Goal: Transaction & Acquisition: Download file/media

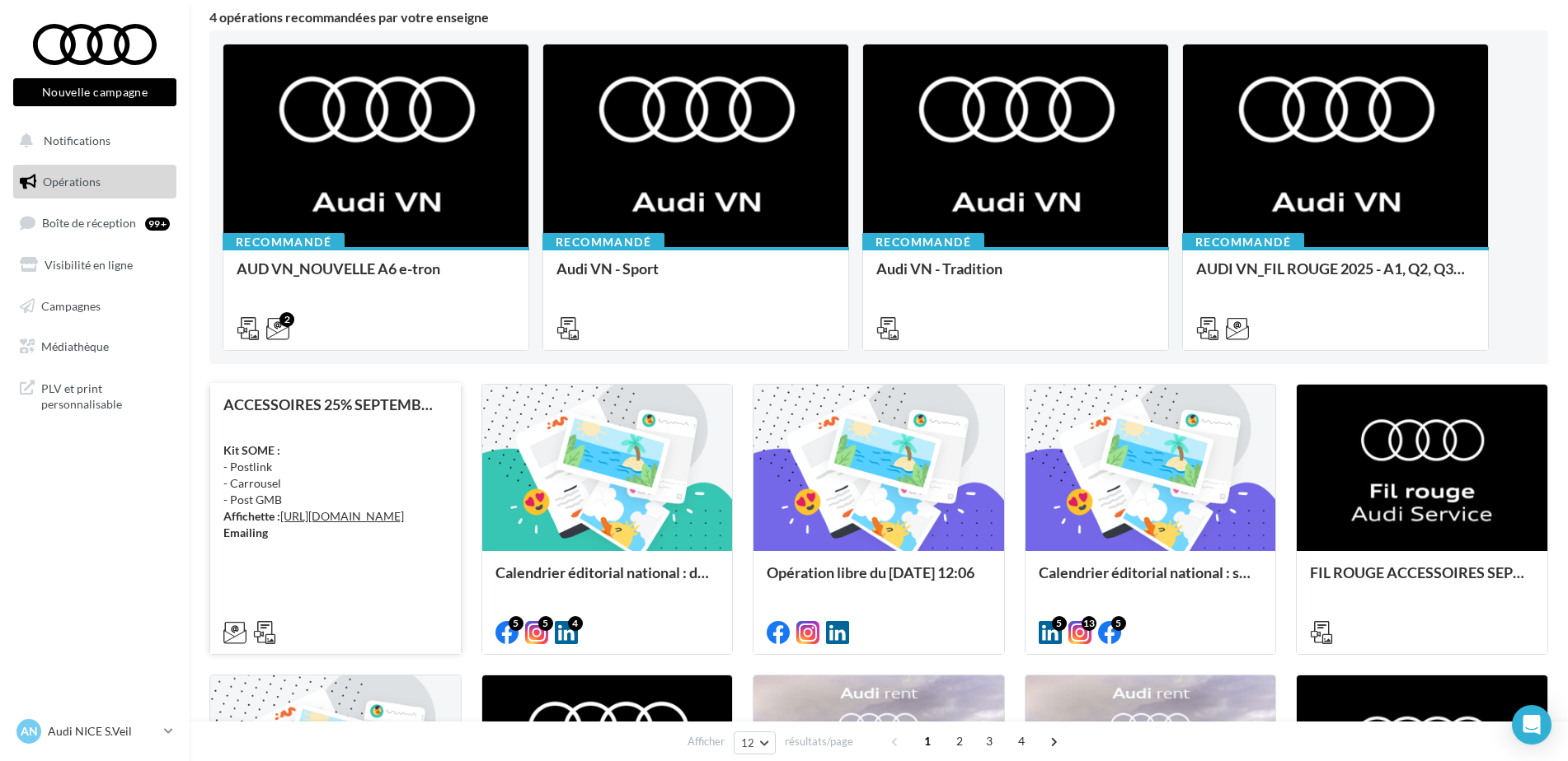
scroll to position [164, 0]
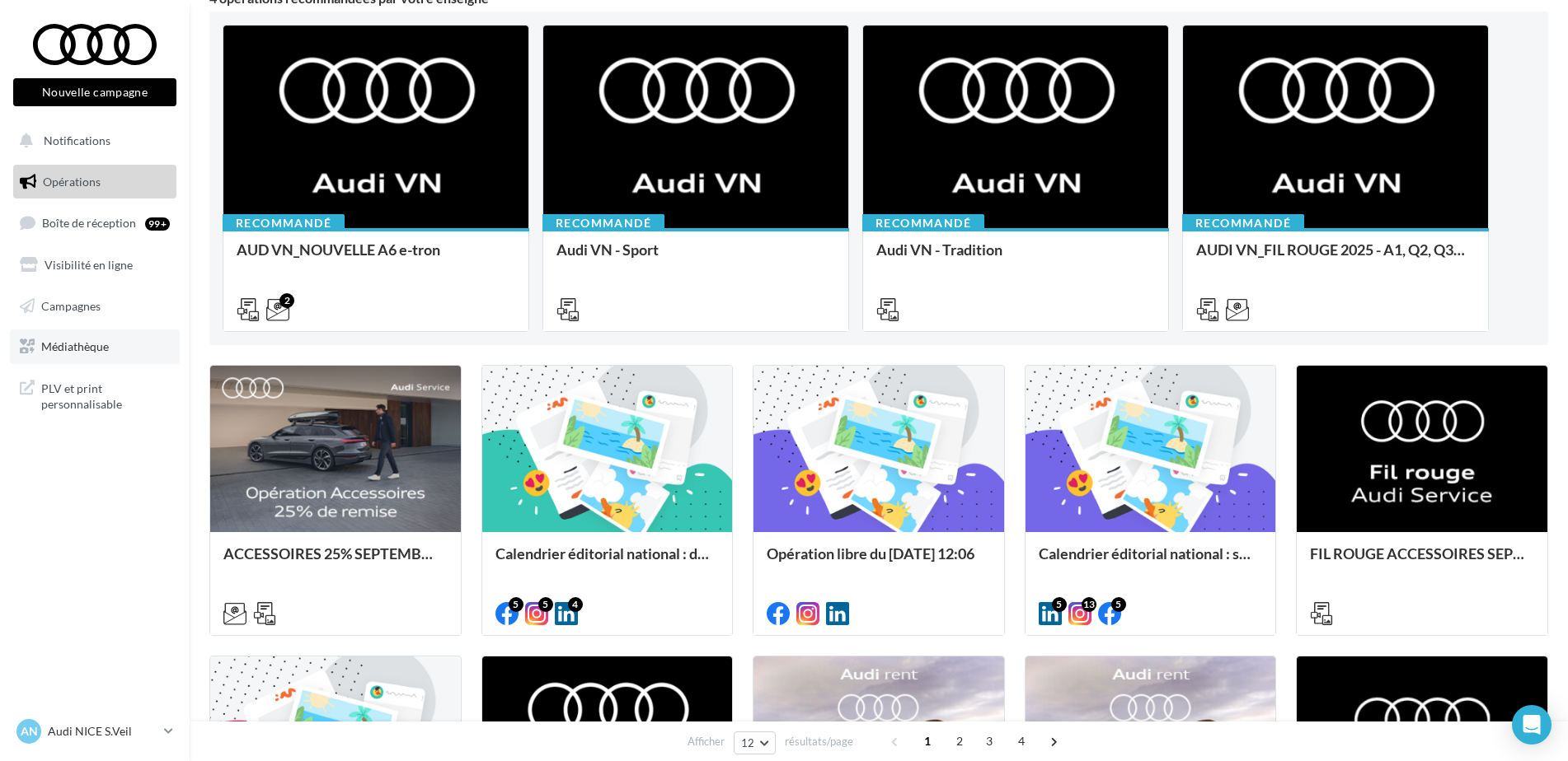
click at [80, 340] on span "Médiathèque" at bounding box center [75, 346] width 67 height 14
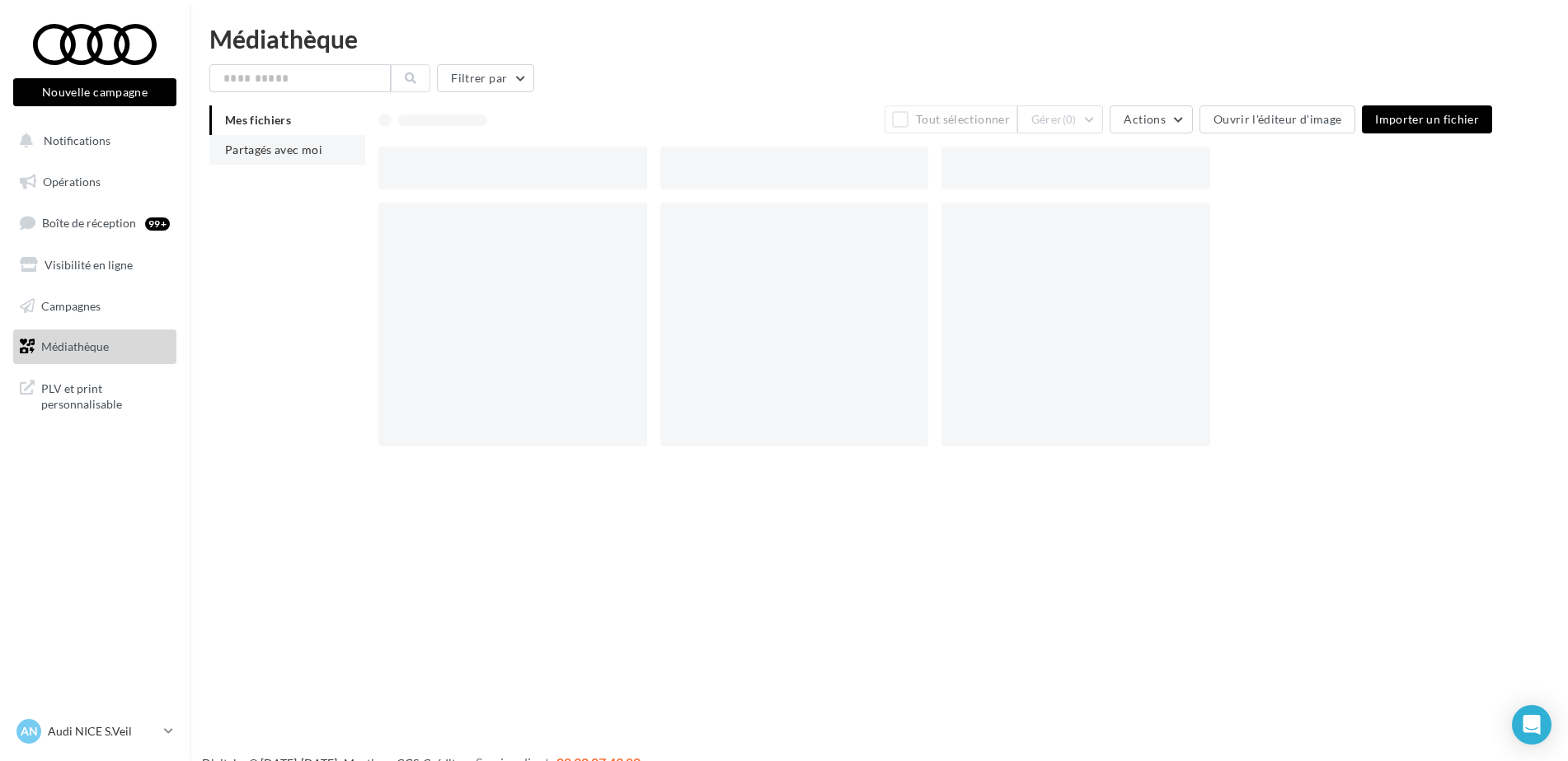
click at [303, 146] on span "Partagés avec moi" at bounding box center [273, 149] width 97 height 14
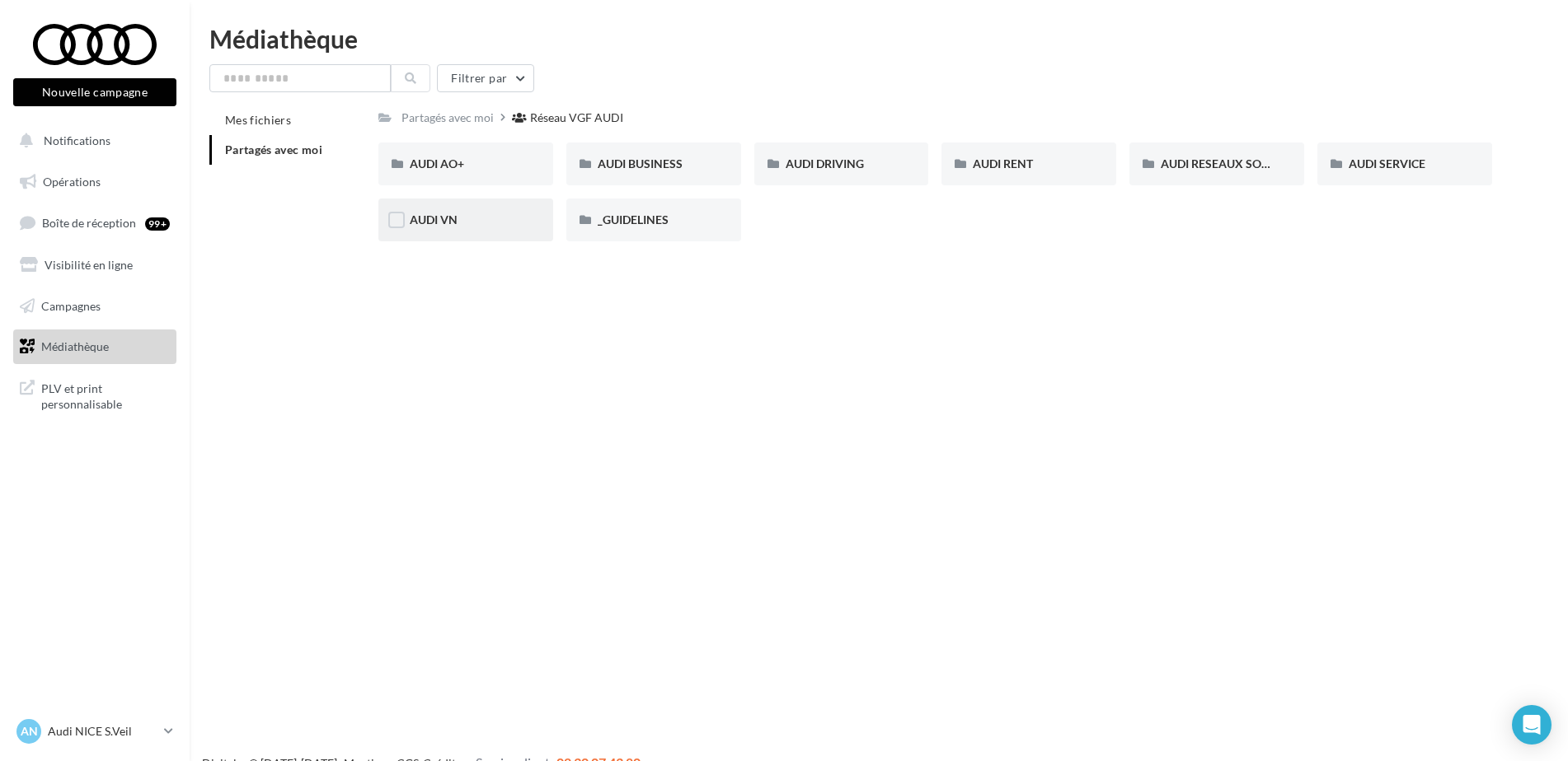
click at [465, 219] on div "AUDI VN" at bounding box center [465, 219] width 113 height 16
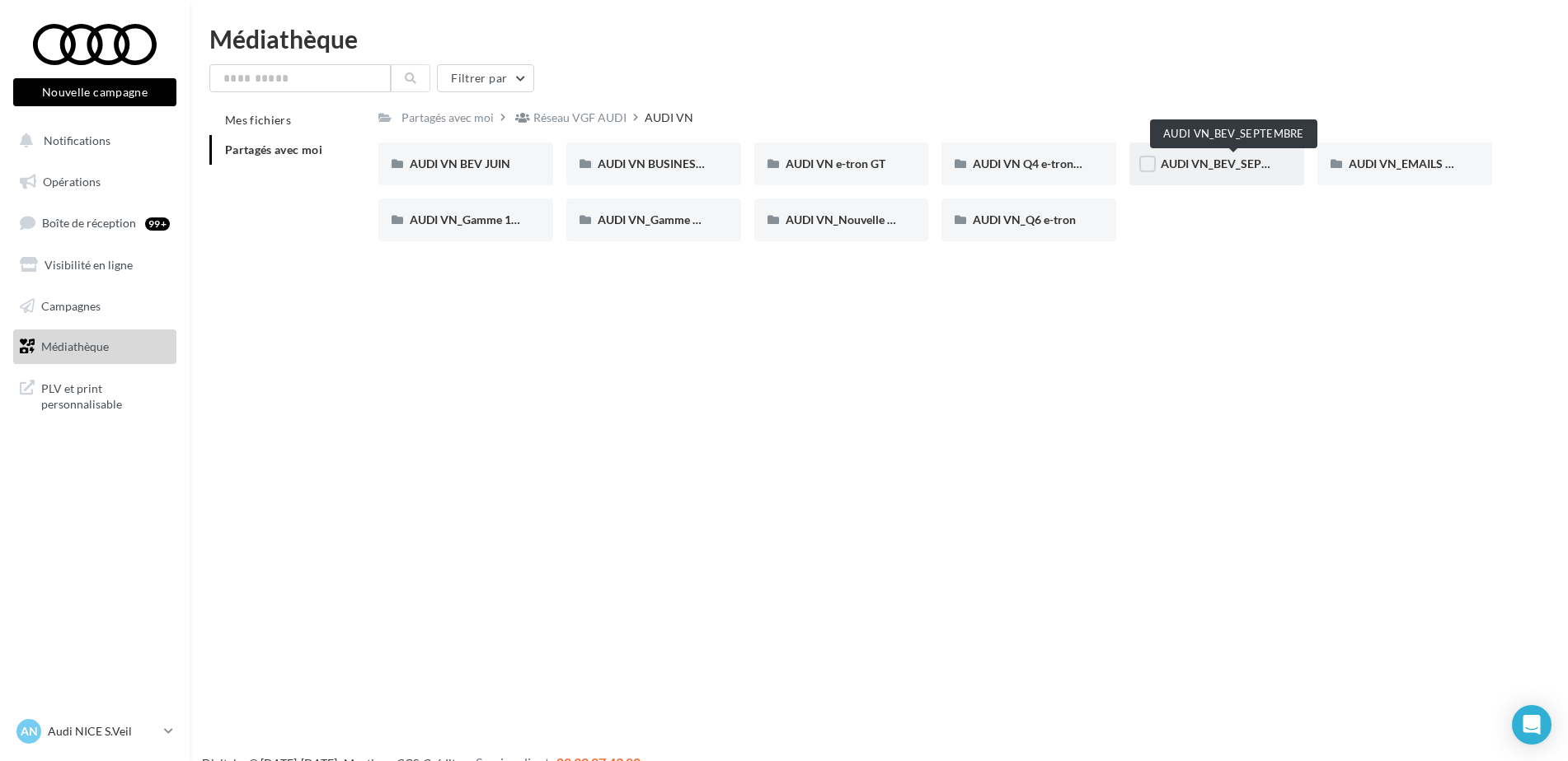
click at [1243, 170] on span "AUDI VN_BEV_SEPTEMBRE" at bounding box center [1233, 164] width 146 height 14
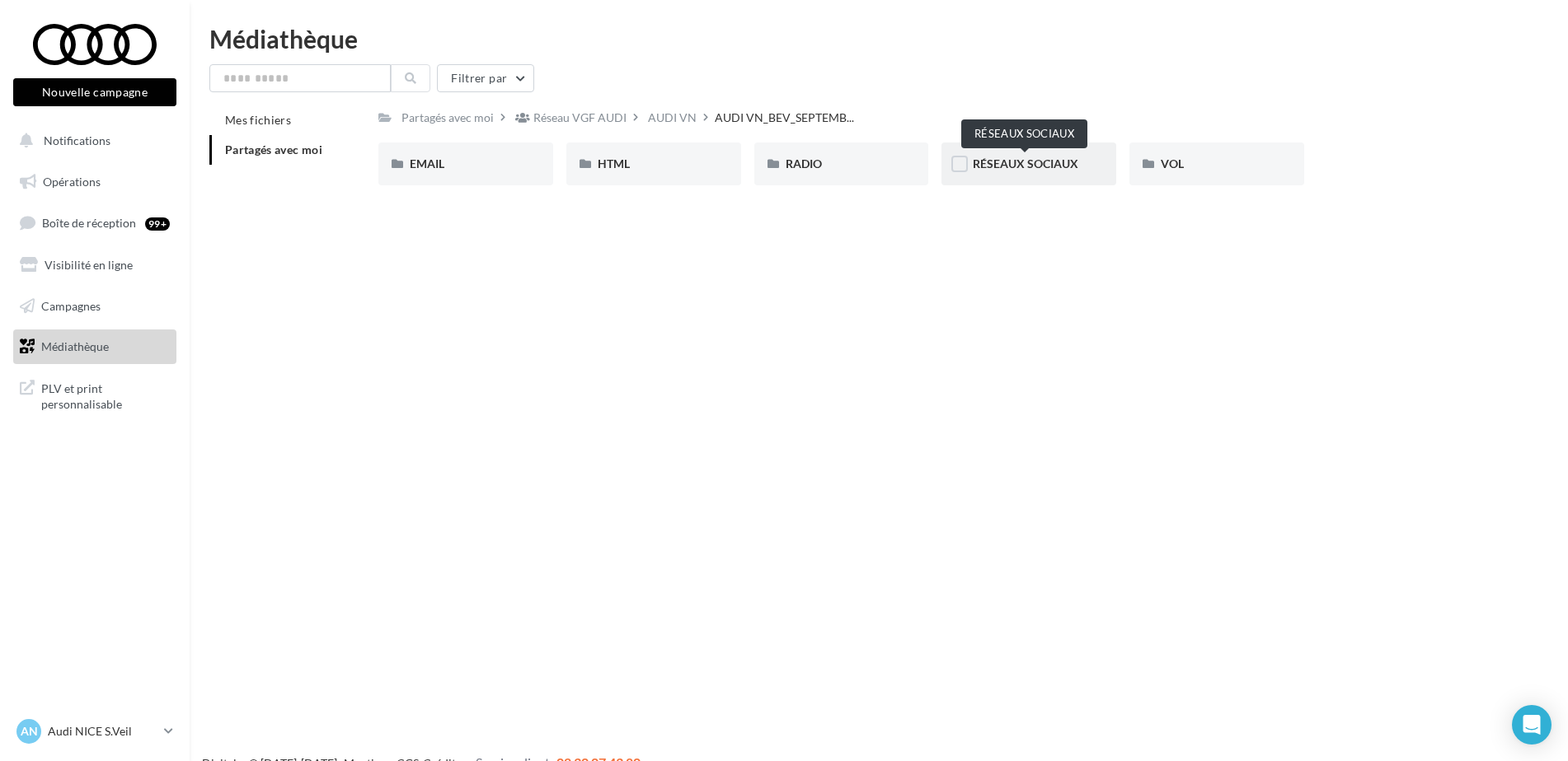
click at [1002, 169] on span "RÉSEAUX SOCIAUX" at bounding box center [1025, 164] width 106 height 14
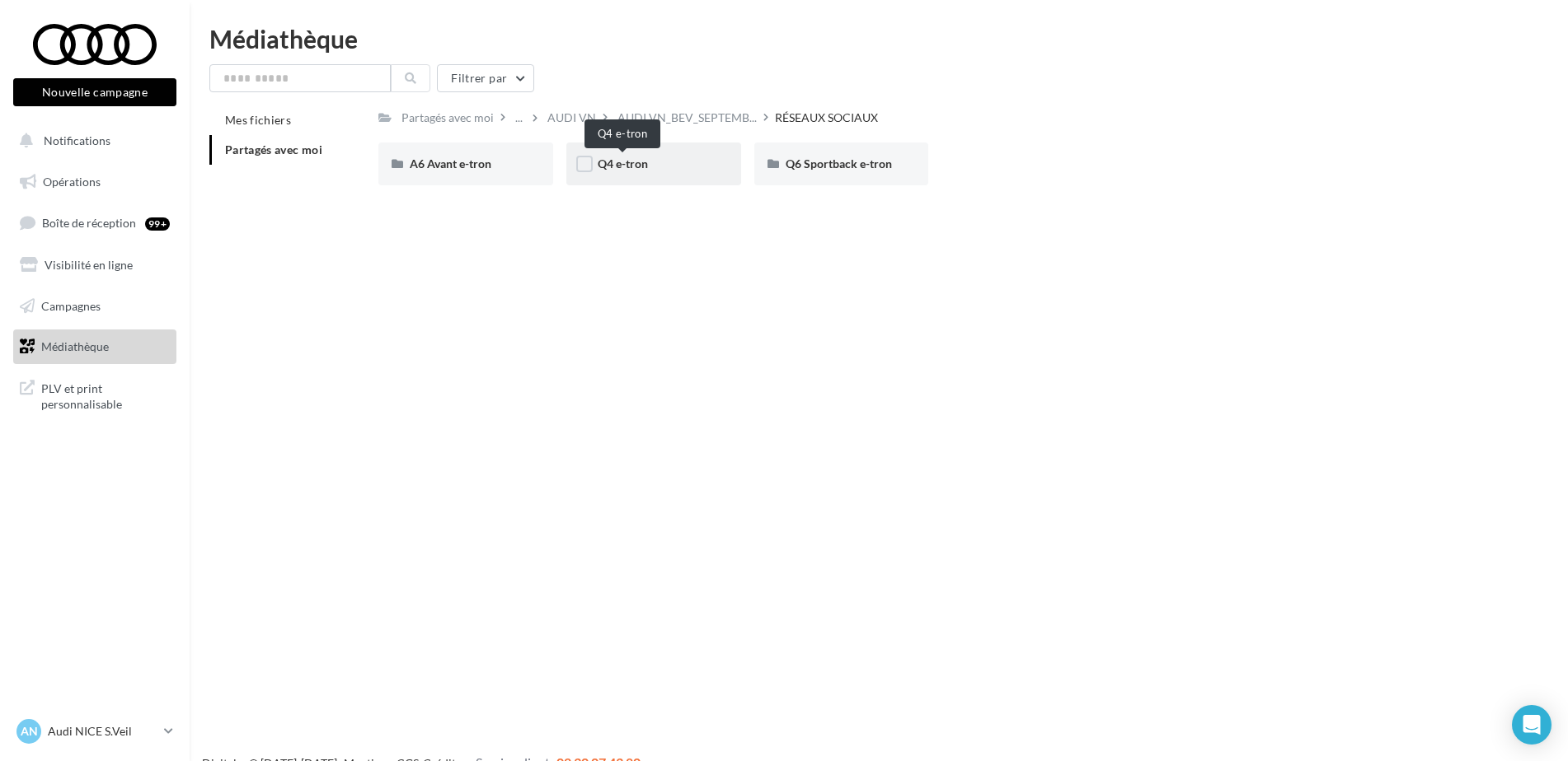
click at [602, 170] on span "Q4 e-tron" at bounding box center [622, 164] width 50 height 14
click at [476, 165] on span "CARROUSEL" at bounding box center [443, 164] width 67 height 14
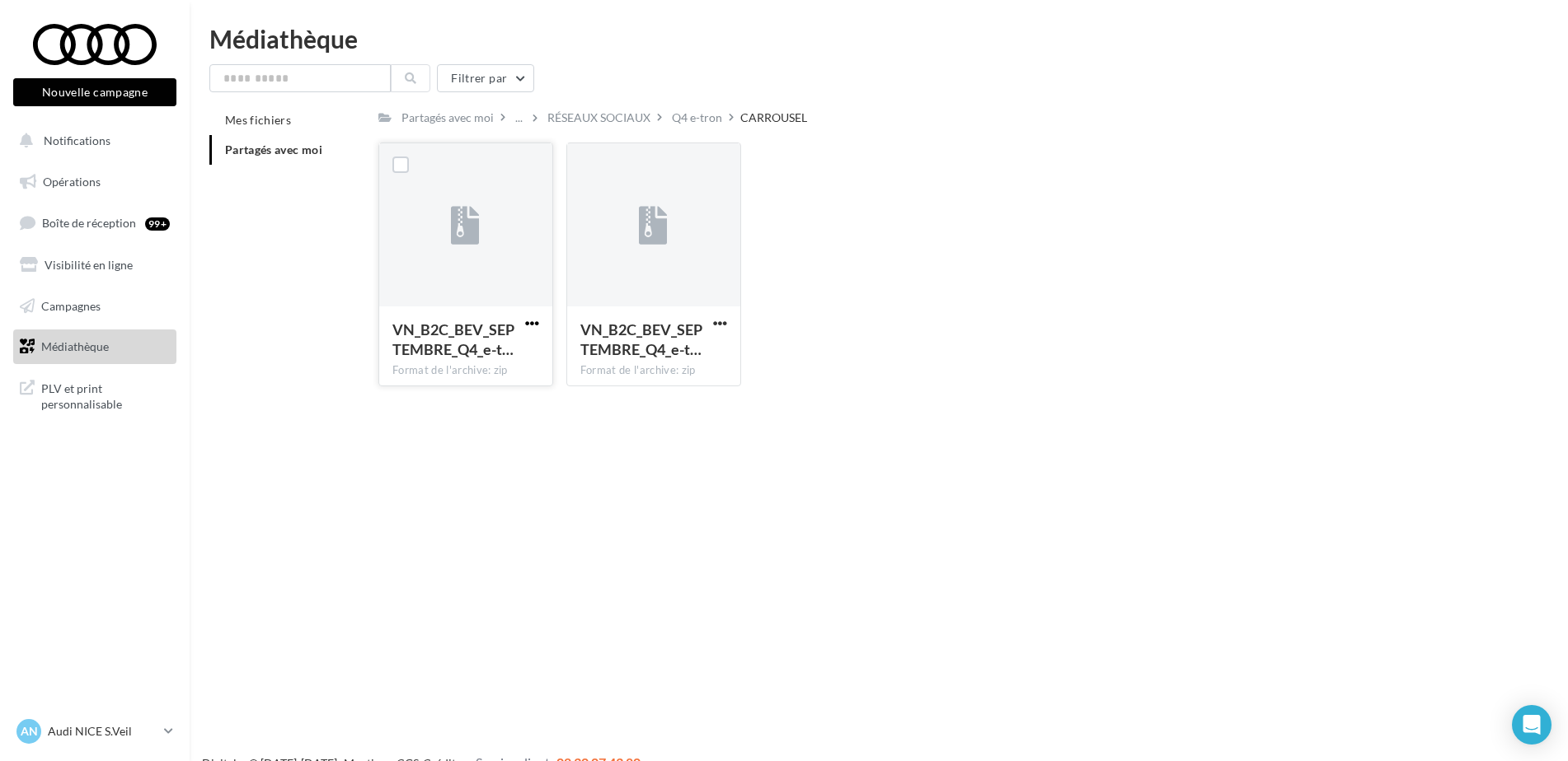
click at [533, 322] on span "button" at bounding box center [531, 323] width 14 height 14
click at [501, 364] on button "Télécharger" at bounding box center [460, 355] width 165 height 43
click at [909, 166] on div "VN_B2C_BEV_SEPTEMBRE_Q4_e-t… Format de l'archive: zip VN_B2C_BEV_SEPTEMBRE_Q4_e…" at bounding box center [941, 271] width 1126 height 257
click at [523, 118] on div "..." at bounding box center [518, 117] width 14 height 23
click at [584, 244] on button "AUDI VN_BEV_SEPTEMBRE" at bounding box center [636, 243] width 246 height 43
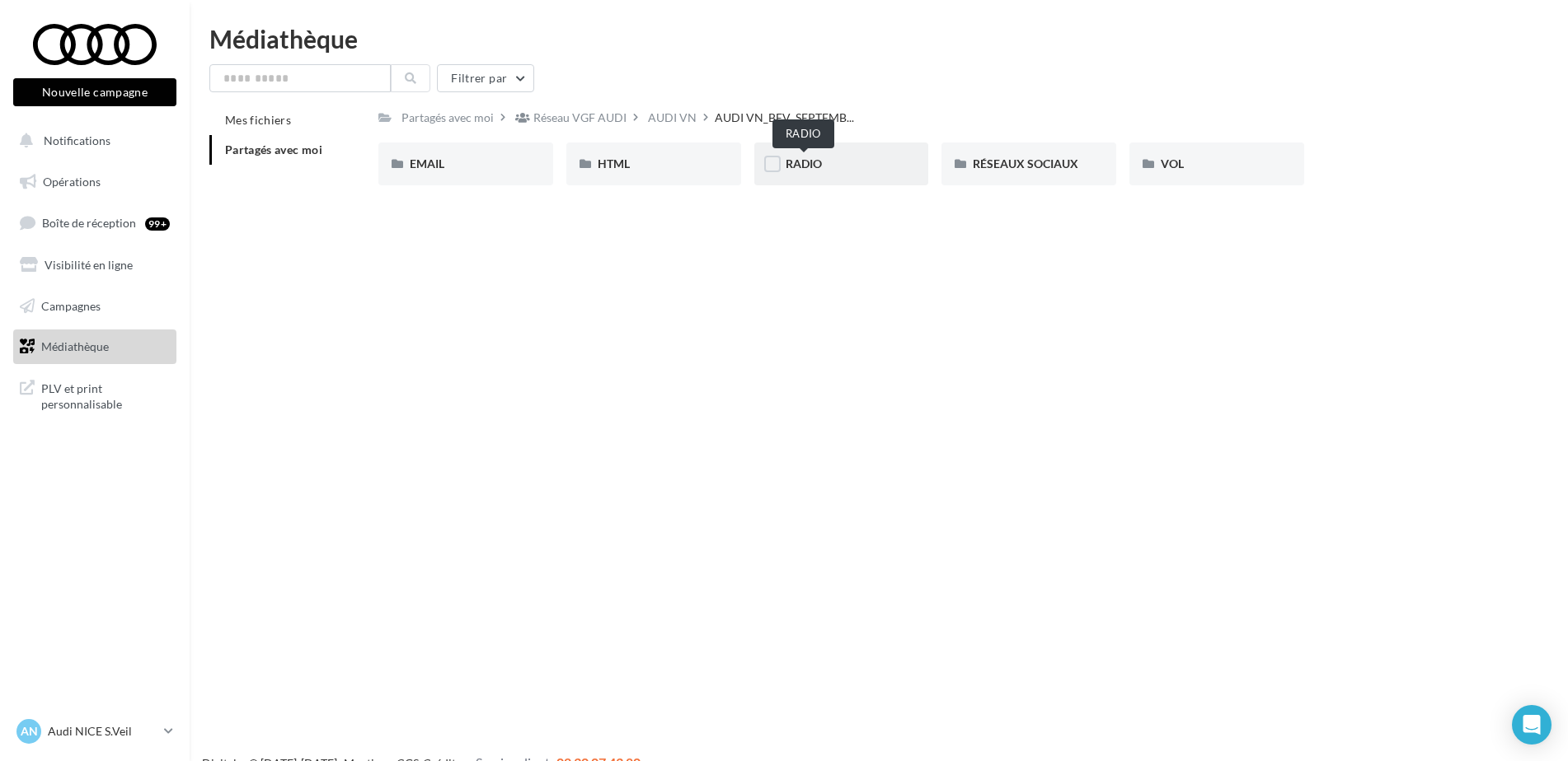
click at [815, 167] on span "RADIO" at bounding box center [804, 164] width 36 height 14
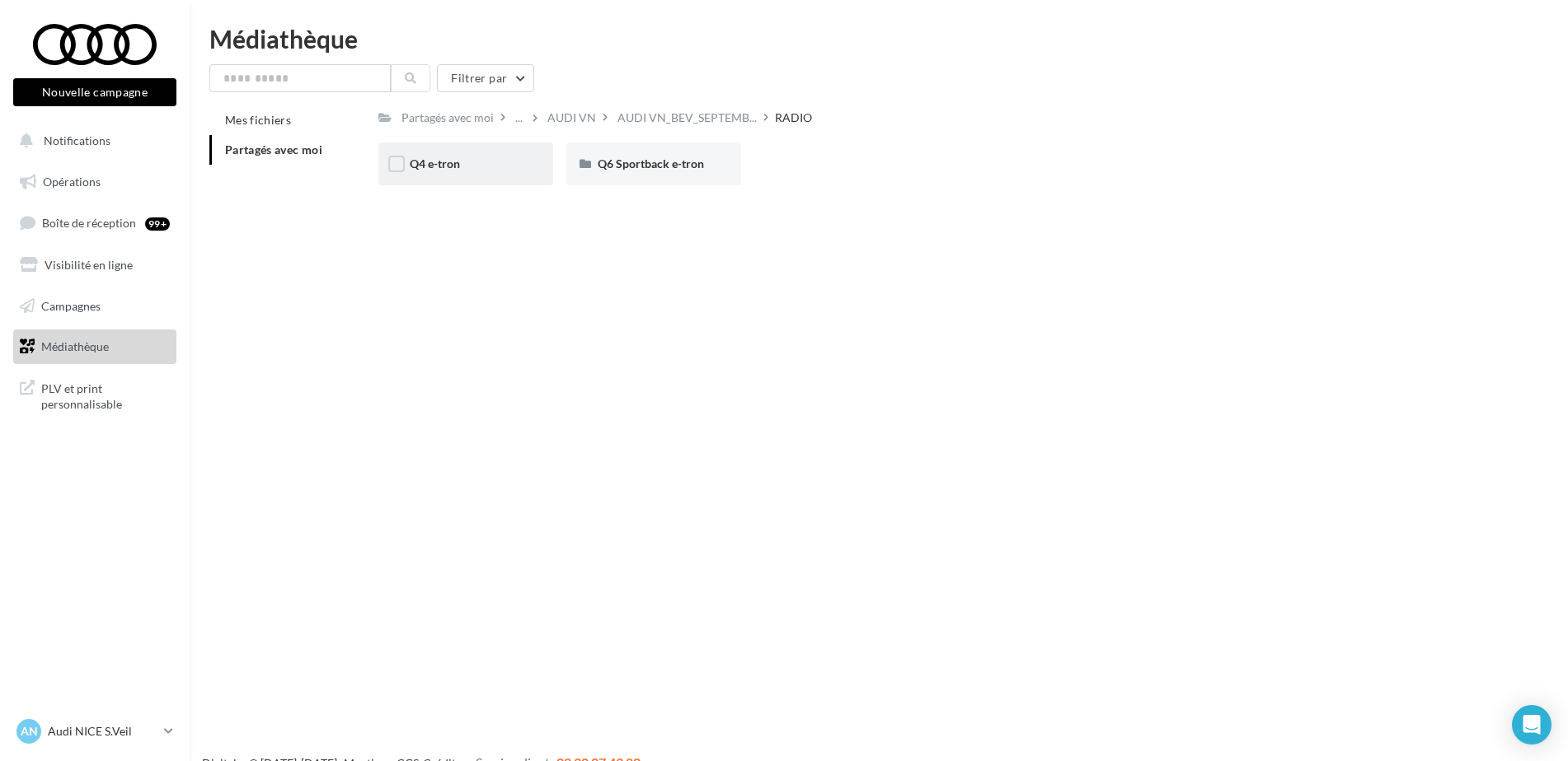
click at [467, 161] on div "Q4 e-tron" at bounding box center [465, 164] width 113 height 16
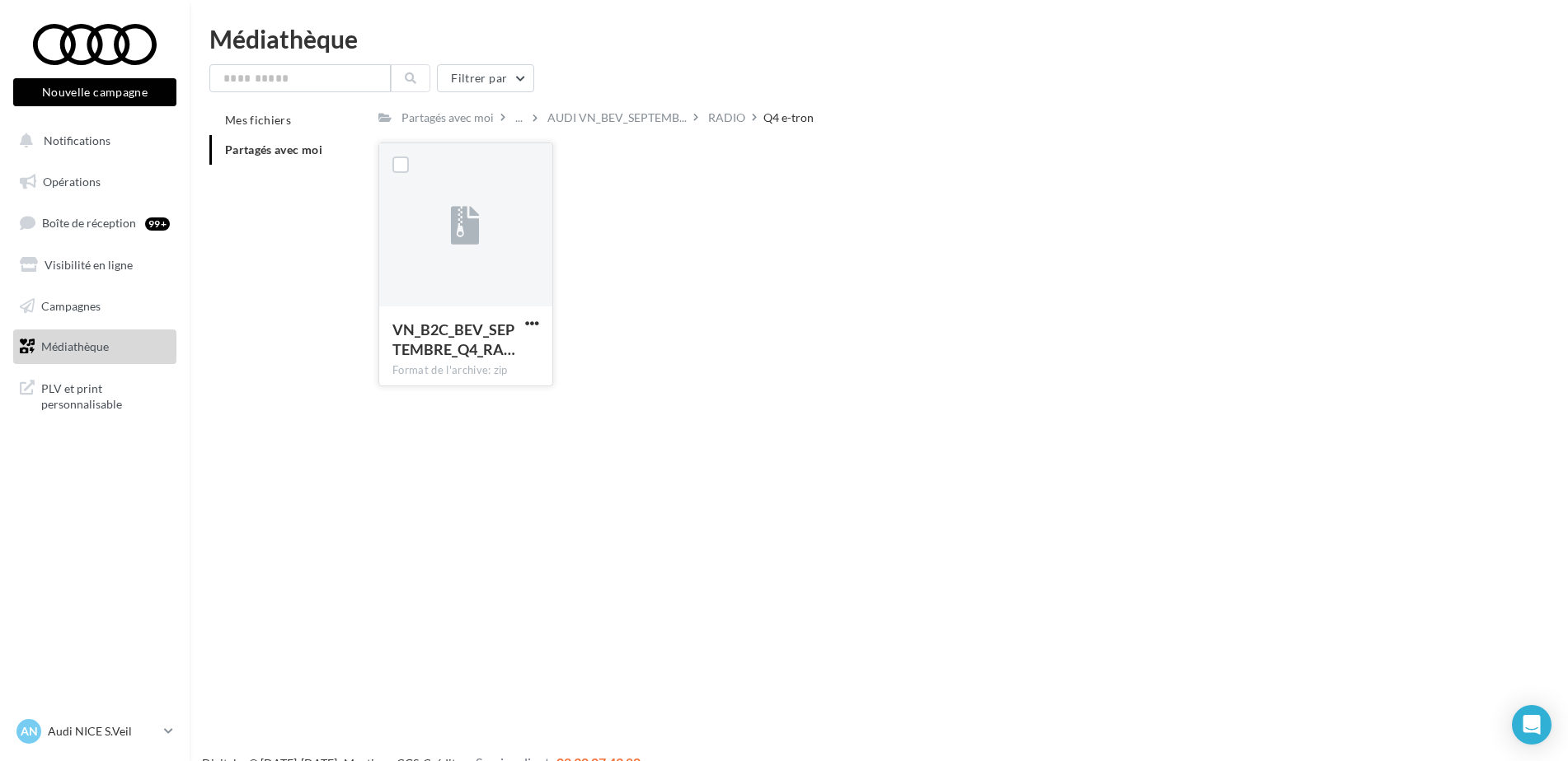
click at [530, 331] on button "button" at bounding box center [532, 324] width 21 height 16
click at [492, 356] on button "Télécharger" at bounding box center [460, 355] width 165 height 43
click at [604, 117] on span "AUDI VN_BEV_SEPTEMB..." at bounding box center [617, 117] width 139 height 16
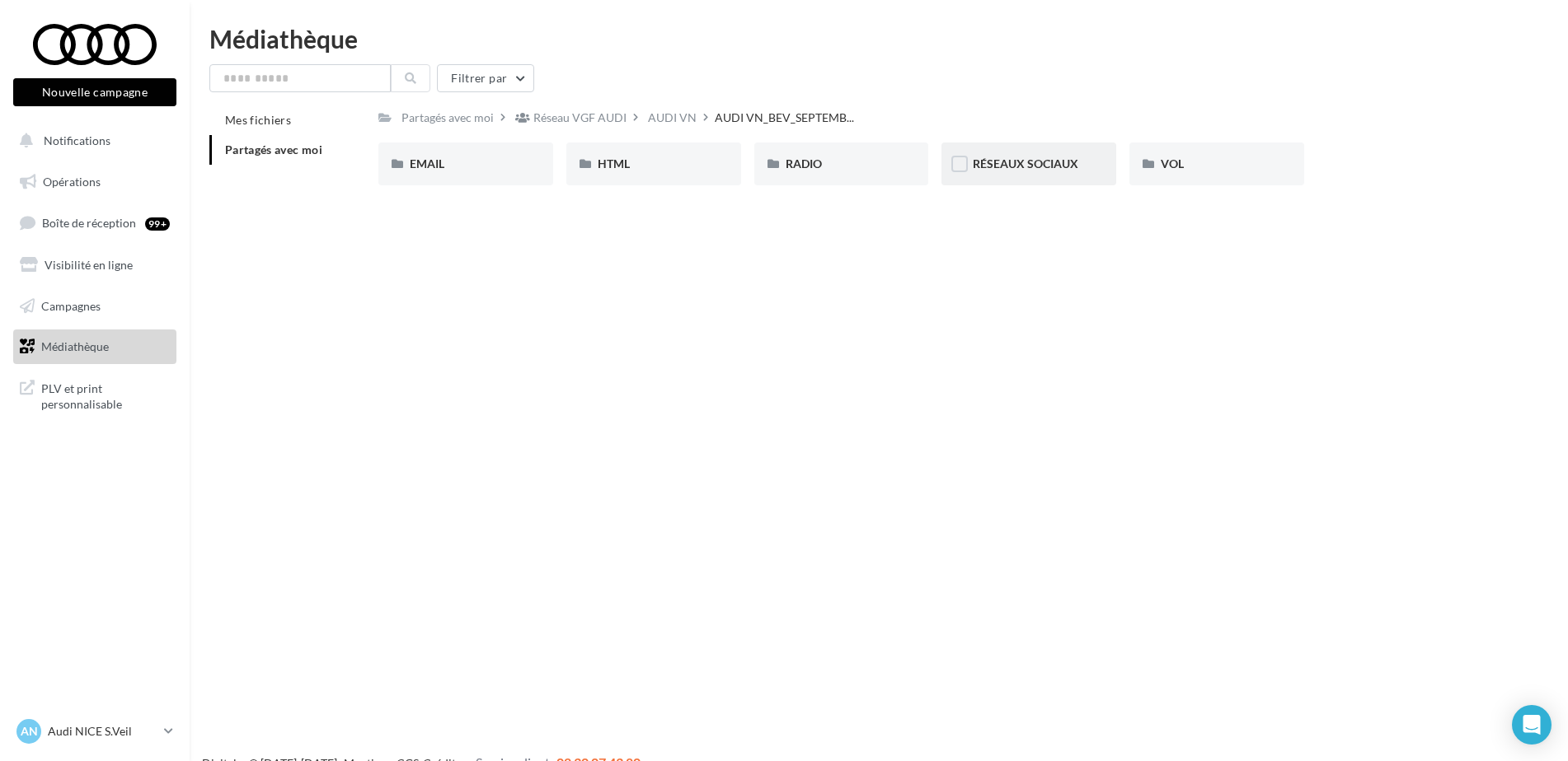
click at [1010, 174] on div "RÉSEAUX SOCIAUX" at bounding box center [1028, 164] width 175 height 43
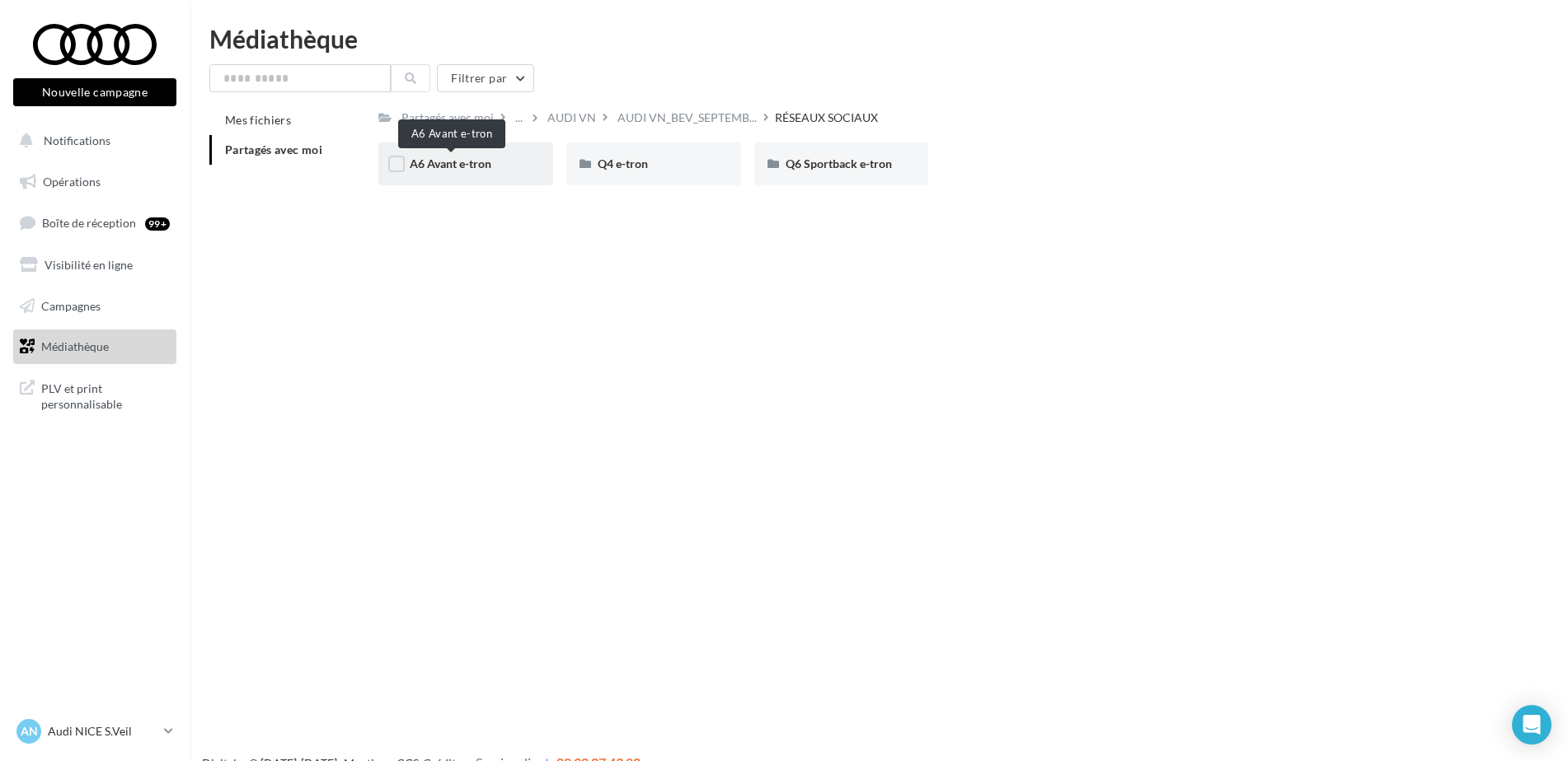
click at [447, 164] on span "A6 Avant e-tron" at bounding box center [450, 164] width 81 height 14
click at [465, 163] on span "CARROUSEL" at bounding box center [443, 164] width 67 height 14
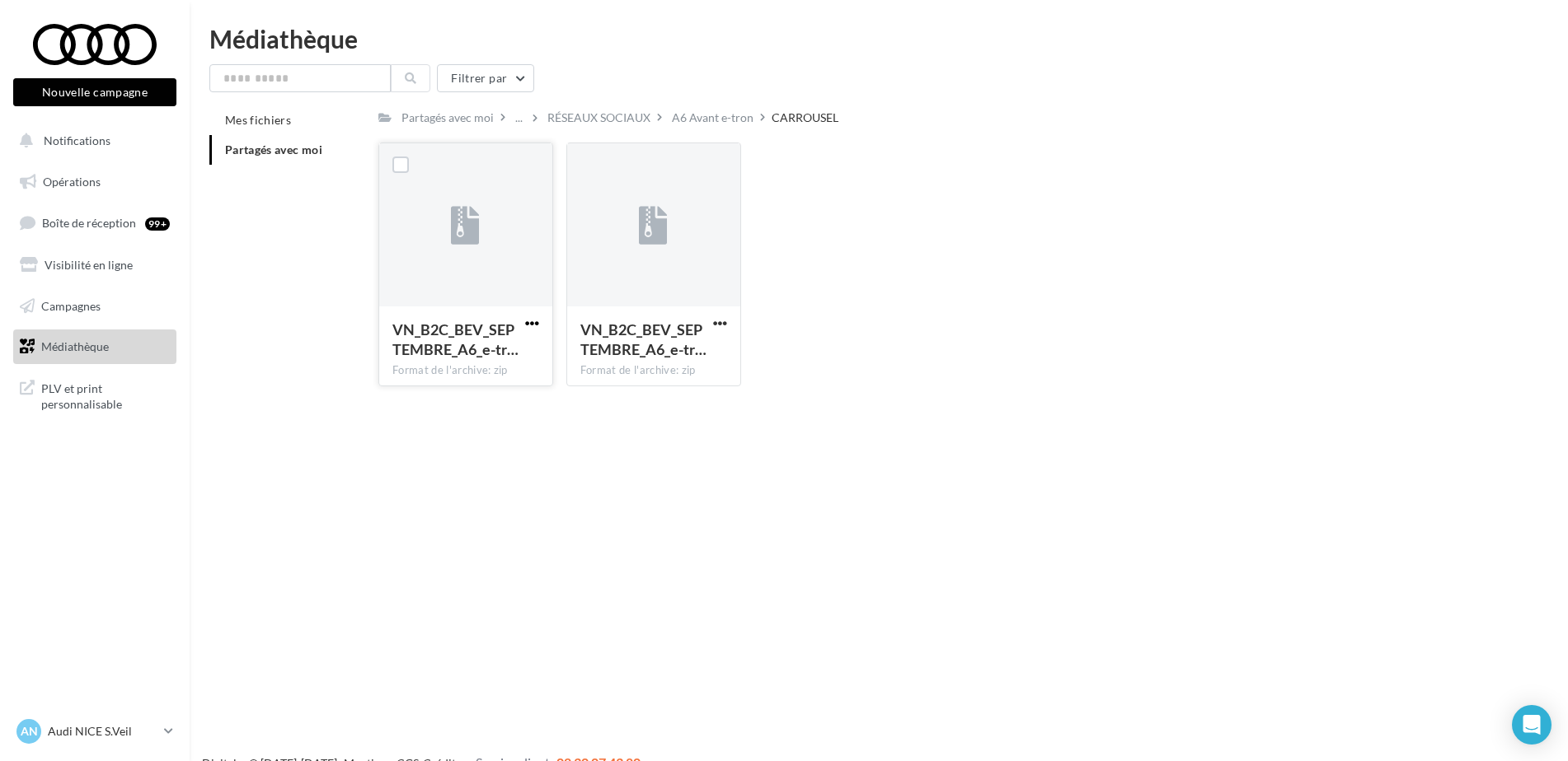
click at [534, 326] on span "button" at bounding box center [531, 323] width 14 height 14
click at [498, 353] on button "Télécharger" at bounding box center [460, 355] width 165 height 43
click at [685, 118] on div "A6 Avant e-tron" at bounding box center [712, 117] width 81 height 16
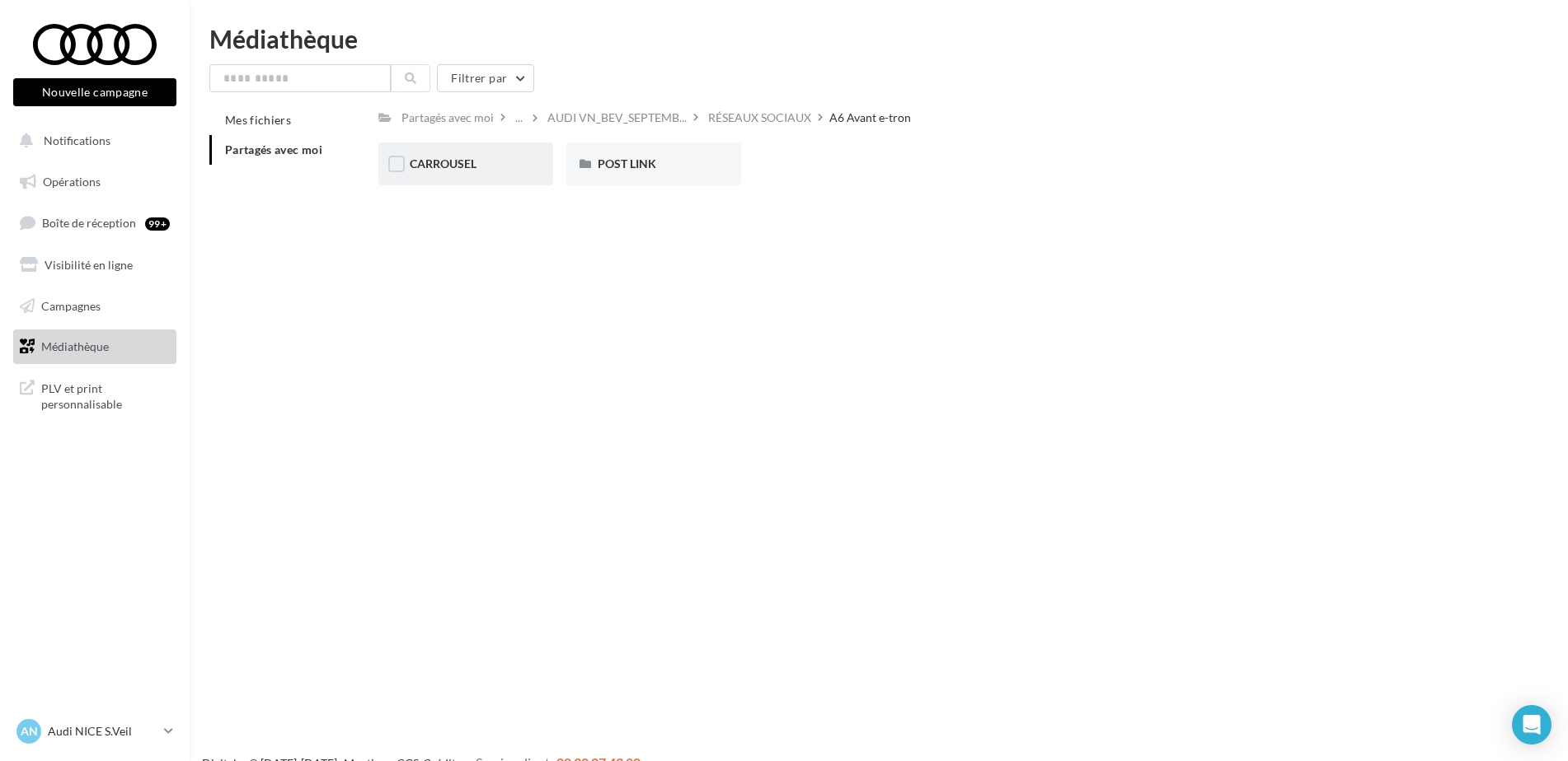
click at [480, 163] on div "CARROUSEL" at bounding box center [465, 164] width 113 height 16
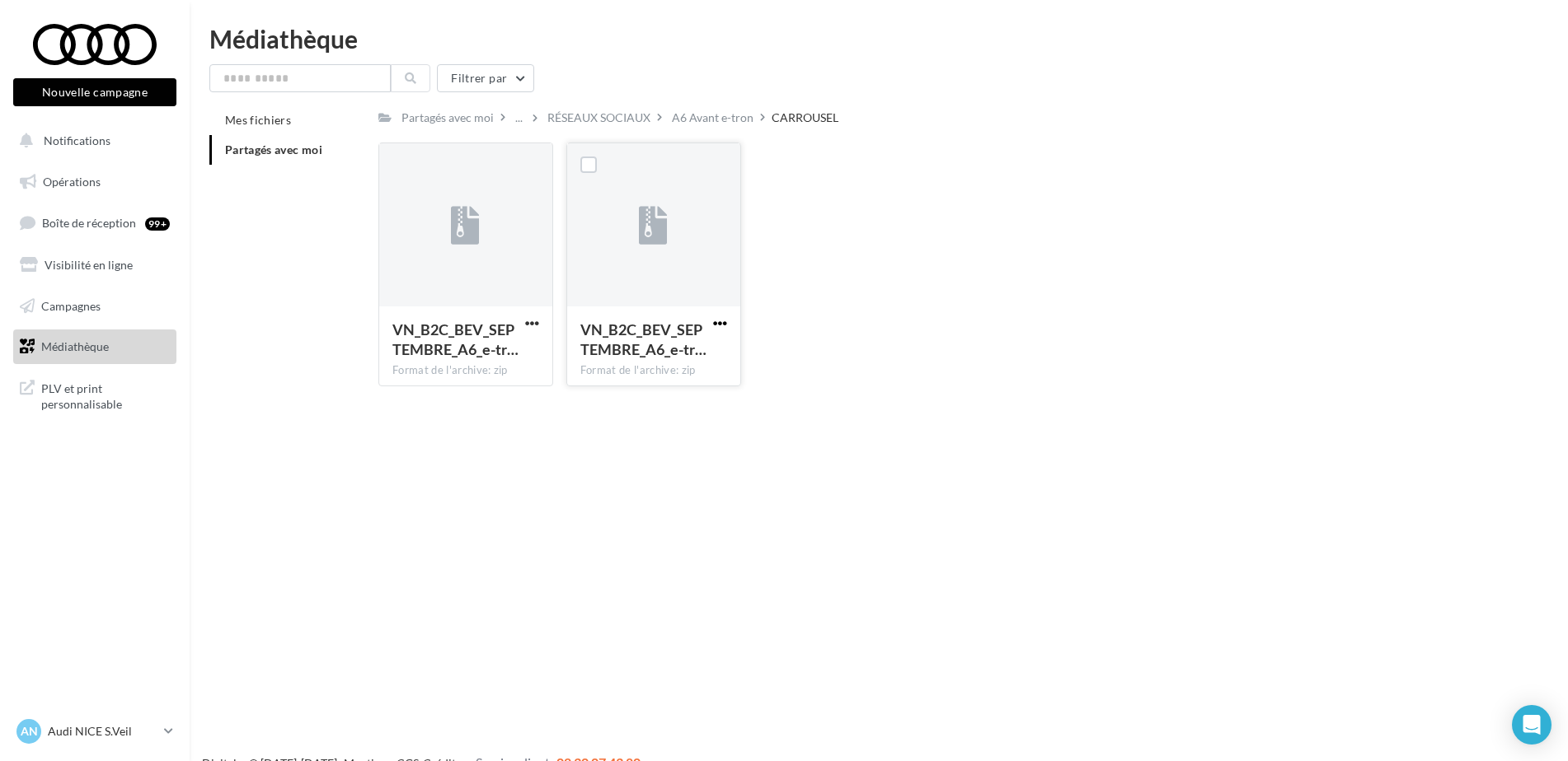
click at [718, 318] on span "button" at bounding box center [720, 323] width 14 height 14
click at [602, 353] on button "Télécharger" at bounding box center [648, 355] width 165 height 43
click at [618, 112] on div "RÉSEAUX SOCIAUX" at bounding box center [599, 117] width 103 height 16
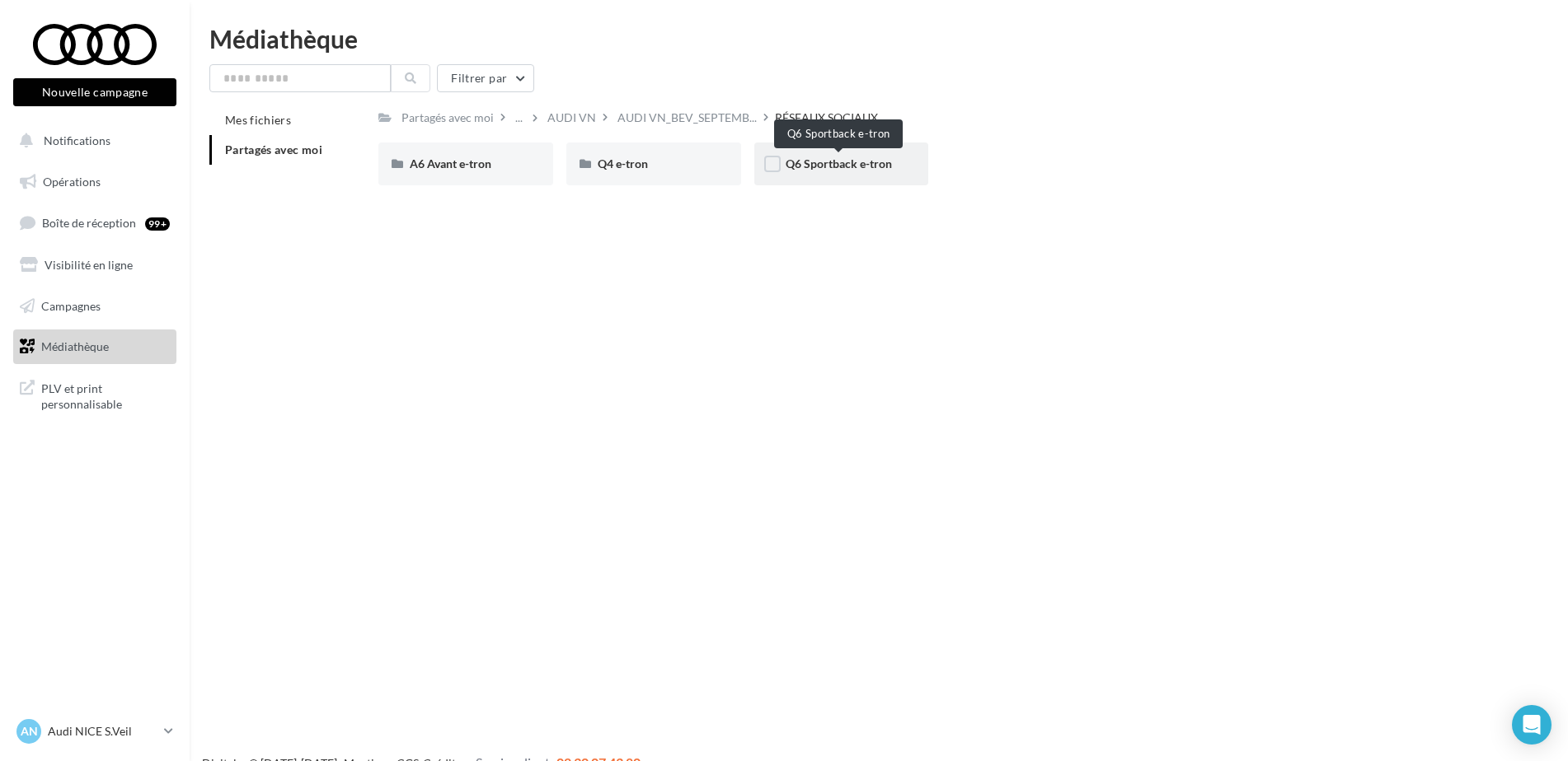
click at [807, 161] on span "Q6 Sportback e-tron" at bounding box center [839, 164] width 106 height 14
click at [471, 155] on div "CARROUSEL" at bounding box center [465, 164] width 175 height 43
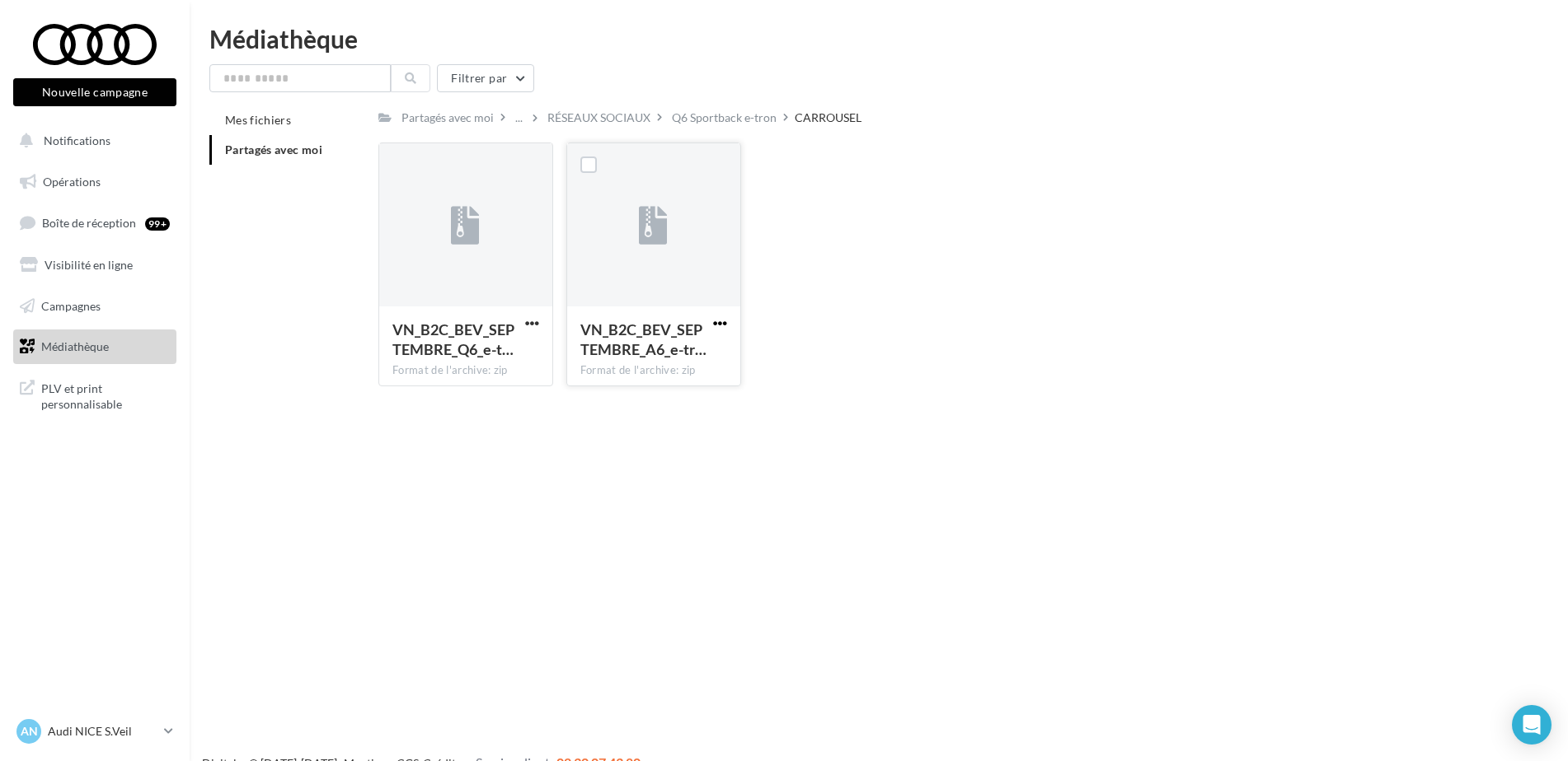
click at [716, 320] on span "button" at bounding box center [720, 323] width 14 height 14
click at [657, 368] on button "Télécharger" at bounding box center [648, 355] width 165 height 43
